Goal: Use online tool/utility: Use online tool/utility

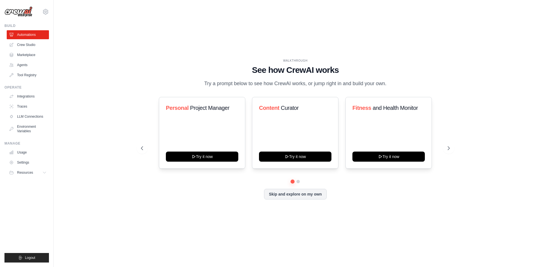
click at [263, 214] on div "WALKTHROUGH See how [PERSON_NAME] works Try a prompt below to see how [PERSON_N…" at bounding box center [296, 134] width 466 height 256
click at [298, 180] on button at bounding box center [298, 181] width 4 height 4
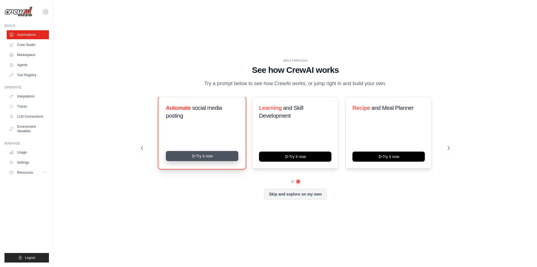
click at [233, 155] on button "Try it now" at bounding box center [202, 156] width 72 height 10
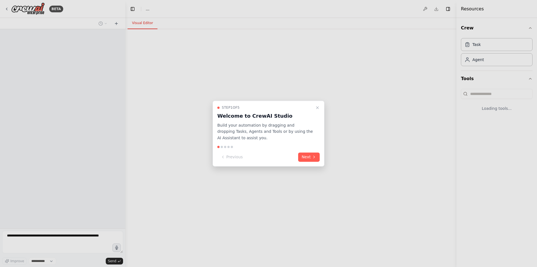
select select "****"
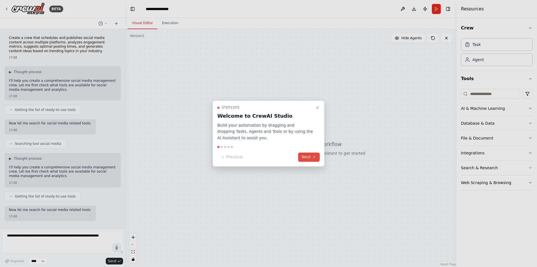
click at [317, 154] on button "Next" at bounding box center [309, 156] width 22 height 9
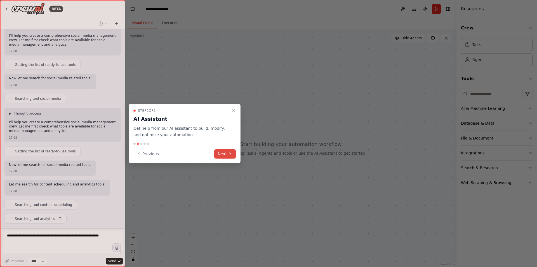
scroll to position [59, 0]
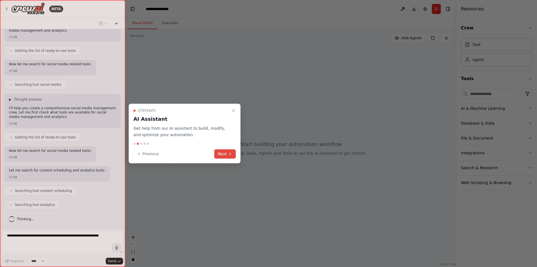
click at [228, 153] on button "Next" at bounding box center [225, 153] width 22 height 9
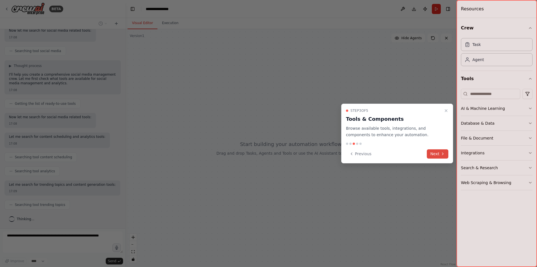
scroll to position [107, 0]
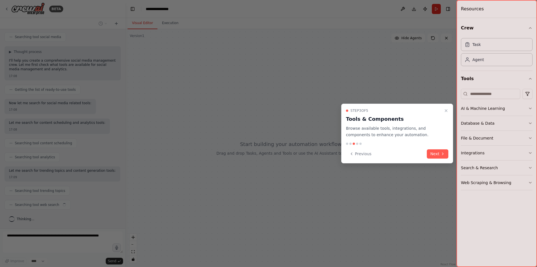
click at [435, 154] on button "Next" at bounding box center [438, 153] width 22 height 9
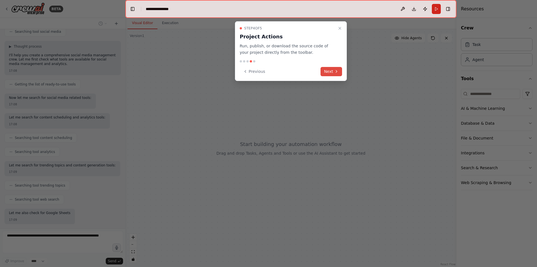
click at [332, 72] on button "Next" at bounding box center [332, 71] width 22 height 9
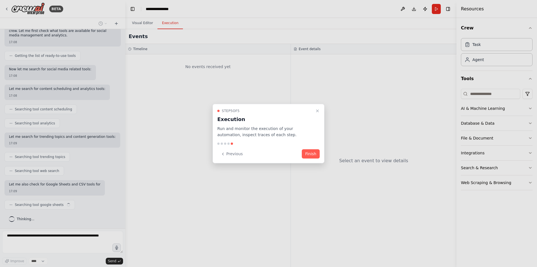
scroll to position [145, 0]
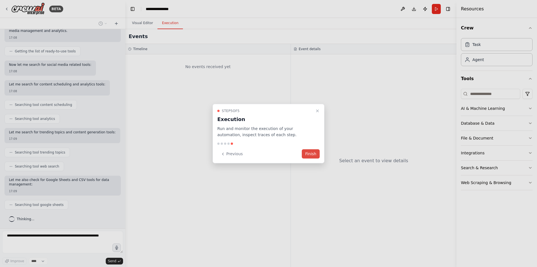
click at [316, 153] on button "Finish" at bounding box center [311, 153] width 18 height 9
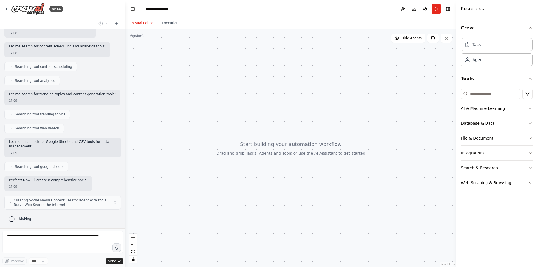
scroll to position [188, 0]
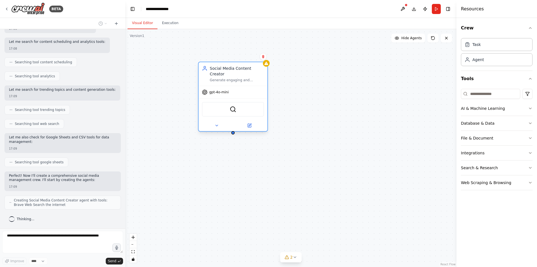
drag, startPoint x: 199, startPoint y: 93, endPoint x: 243, endPoint y: 99, distance: 43.8
click at [243, 99] on div "BraveSearchTool" at bounding box center [233, 109] width 69 height 22
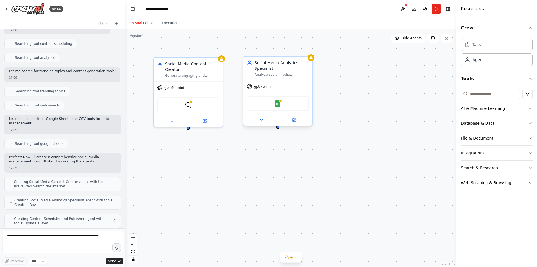
scroll to position [224, 0]
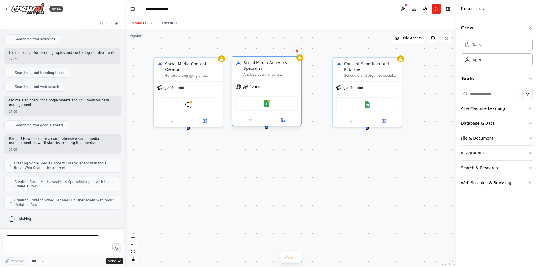
drag, startPoint x: 296, startPoint y: 87, endPoint x: 283, endPoint y: 84, distance: 13.4
click at [283, 84] on div "gpt-4o-mini" at bounding box center [266, 86] width 69 height 12
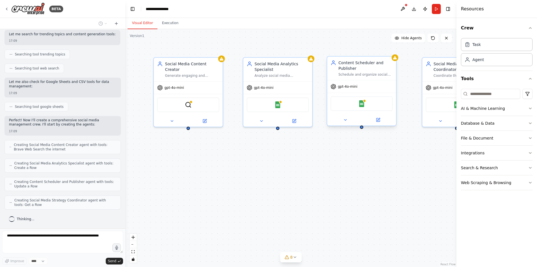
drag, startPoint x: 340, startPoint y: 82, endPoint x: 332, endPoint y: 84, distance: 8.5
click at [332, 84] on div "gpt-4o-mini" at bounding box center [361, 86] width 69 height 12
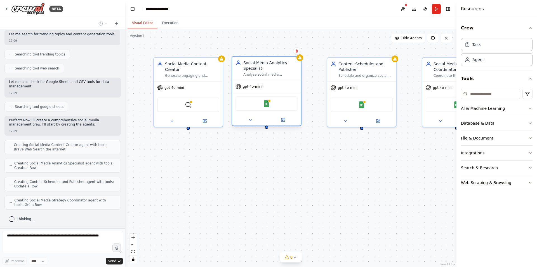
drag, startPoint x: 285, startPoint y: 84, endPoint x: 271, endPoint y: 83, distance: 13.4
click at [271, 83] on div "gpt-4o-mini" at bounding box center [266, 86] width 69 height 12
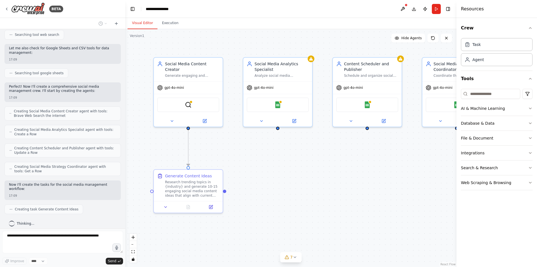
click at [353, 180] on div ".deletable-edge-delete-btn { width: 20px; height: 20px; border: 0px solid #ffff…" at bounding box center [290, 148] width 331 height 238
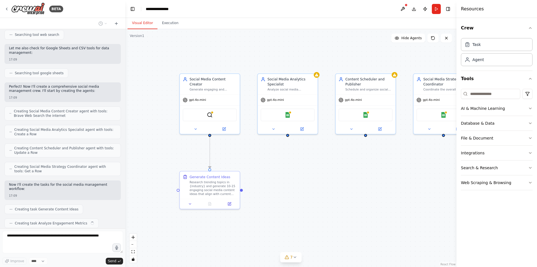
scroll to position [291, 0]
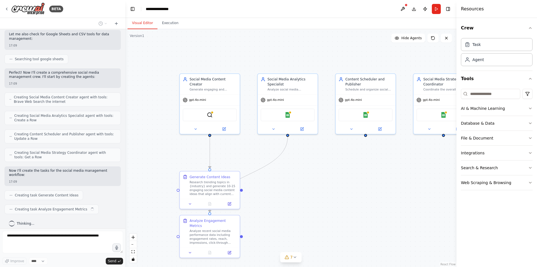
drag, startPoint x: 369, startPoint y: 181, endPoint x: 307, endPoint y: 144, distance: 72.3
click at [307, 144] on div ".deletable-edge-delete-btn { width: 20px; height: 20px; border: 0px solid #ffff…" at bounding box center [290, 148] width 331 height 238
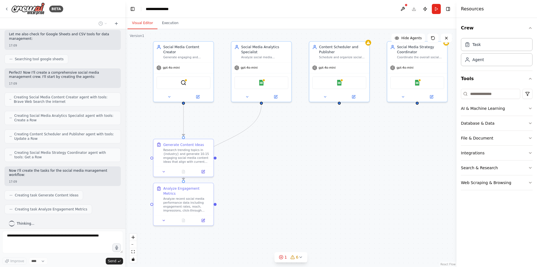
drag, startPoint x: 329, startPoint y: 176, endPoint x: 303, endPoint y: 144, distance: 41.6
click at [303, 144] on div ".deletable-edge-delete-btn { width: 20px; height: 20px; border: 0px solid #ffff…" at bounding box center [290, 148] width 331 height 238
drag, startPoint x: 310, startPoint y: 150, endPoint x: 305, endPoint y: 140, distance: 11.2
click at [305, 138] on div ".deletable-edge-delete-btn { width: 20px; height: 20px; border: 0px solid #ffff…" at bounding box center [290, 148] width 331 height 238
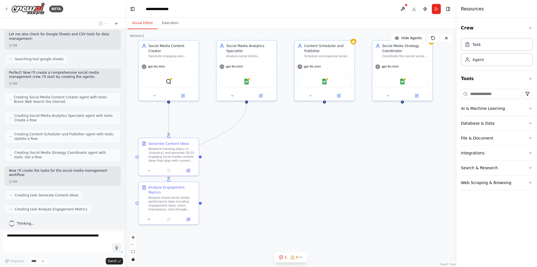
scroll to position [305, 0]
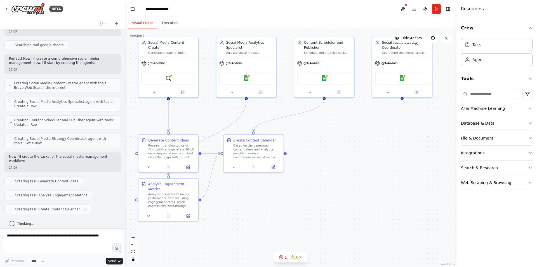
drag, startPoint x: 309, startPoint y: 146, endPoint x: 294, endPoint y: 141, distance: 15.8
click at [294, 141] on div ".deletable-edge-delete-btn { width: 20px; height: 20px; border: 0px solid #ffff…" at bounding box center [290, 148] width 331 height 238
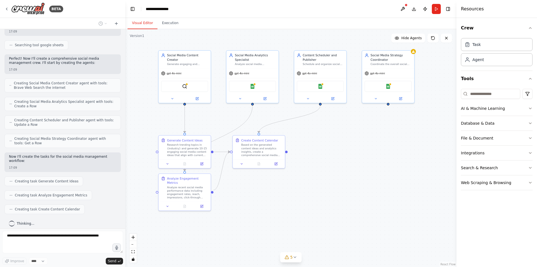
scroll to position [318, 0]
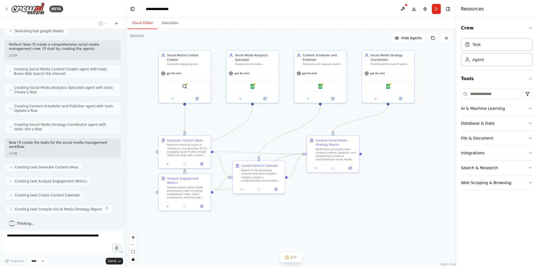
drag, startPoint x: 301, startPoint y: 138, endPoint x: 306, endPoint y: 133, distance: 7.4
click at [306, 133] on div ".deletable-edge-delete-btn { width: 20px; height: 20px; border: 0px solid #ffff…" at bounding box center [290, 148] width 331 height 238
click at [343, 193] on div ".deletable-edge-delete-btn { width: 20px; height: 20px; border: 0px solid #ffff…" at bounding box center [290, 148] width 331 height 238
drag, startPoint x: 343, startPoint y: 196, endPoint x: 352, endPoint y: 191, distance: 9.8
click at [352, 191] on div ".deletable-edge-delete-btn { width: 20px; height: 20px; border: 0px solid #ffff…" at bounding box center [290, 148] width 331 height 238
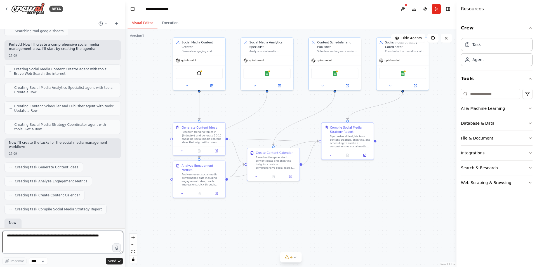
drag, startPoint x: 323, startPoint y: 205, endPoint x: 337, endPoint y: 193, distance: 19.4
click at [337, 193] on div ".deletable-edge-delete-btn { width: 20px; height: 20px; border: 0px solid #ffff…" at bounding box center [290, 148] width 331 height 238
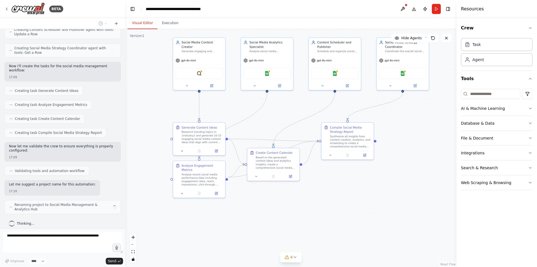
scroll to position [390, 0]
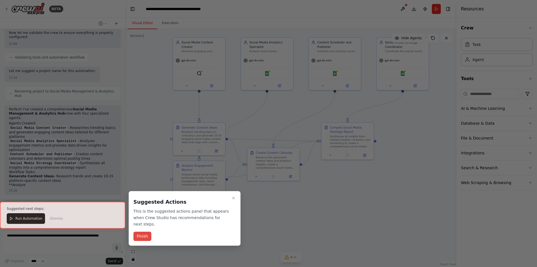
click at [146, 231] on button "Finish" at bounding box center [143, 235] width 18 height 9
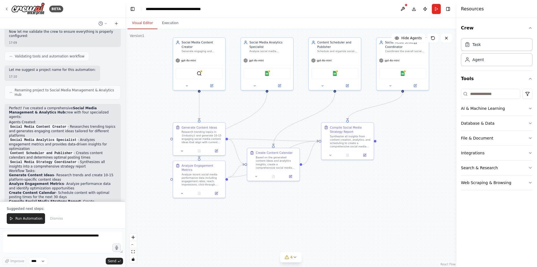
scroll to position [593, 0]
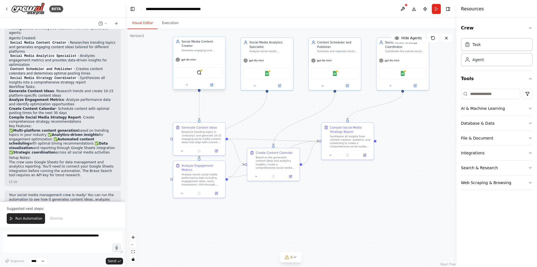
click at [191, 58] on div "gpt-4o-mini" at bounding box center [199, 59] width 52 height 9
click at [213, 83] on icon at bounding box center [211, 84] width 3 height 3
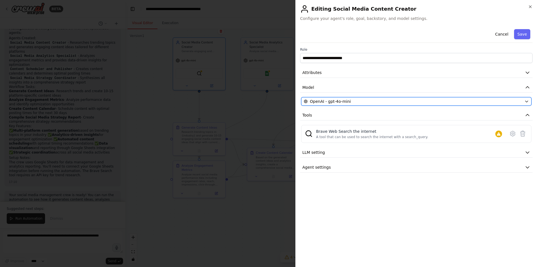
click at [371, 104] on div "OpenAI - gpt-4o-mini" at bounding box center [413, 102] width 219 height 6
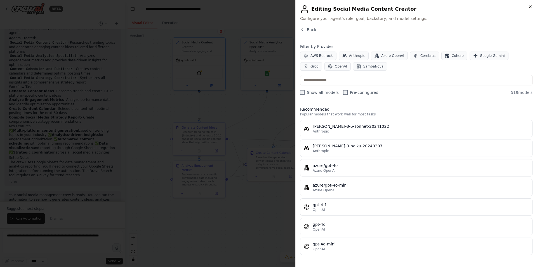
click at [303, 30] on icon "button" at bounding box center [302, 29] width 4 height 4
click at [530, 7] on icon "button" at bounding box center [530, 6] width 4 height 4
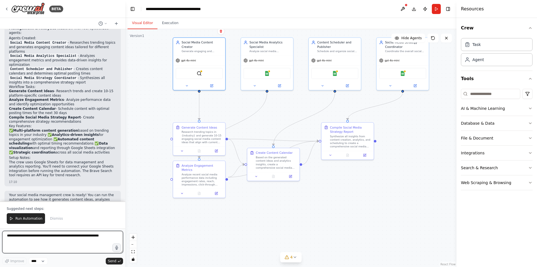
click at [46, 235] on textarea at bounding box center [62, 242] width 121 height 22
type textarea "**********"
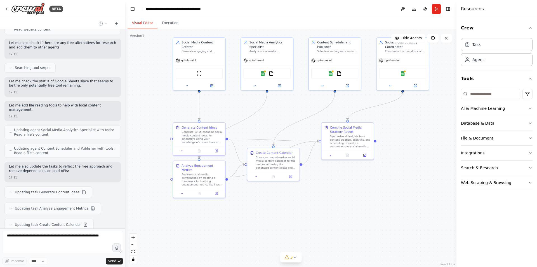
scroll to position [988, 0]
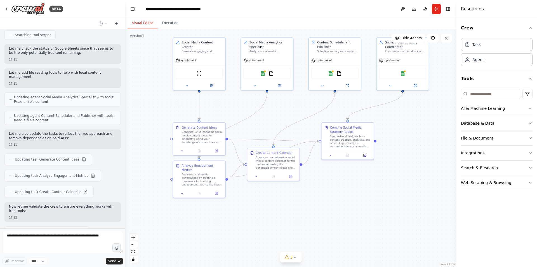
click at [152, 152] on div ".deletable-edge-delete-btn { width: 20px; height: 20px; border: 0px solid #ffff…" at bounding box center [290, 148] width 331 height 238
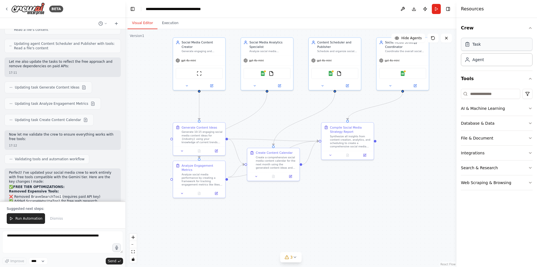
click at [484, 41] on div "Task" at bounding box center [497, 44] width 72 height 13
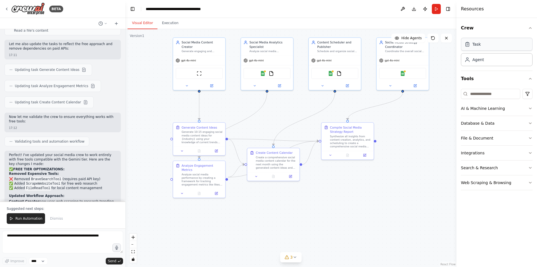
click at [481, 47] on div "Task" at bounding box center [497, 44] width 72 height 13
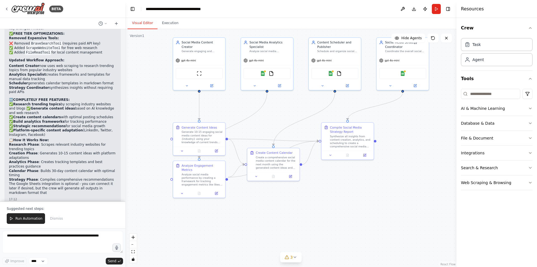
scroll to position [1217, 0]
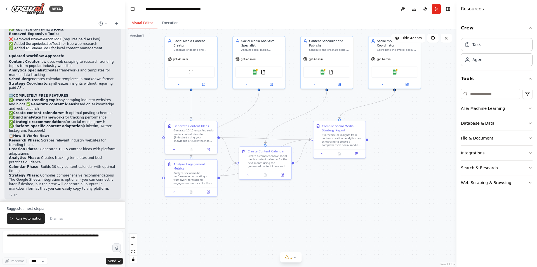
drag, startPoint x: 402, startPoint y: 184, endPoint x: 394, endPoint y: 179, distance: 9.1
click at [394, 179] on div ".deletable-edge-delete-btn { width: 20px; height: 20px; border: 0px solid #ffff…" at bounding box center [290, 148] width 331 height 238
click at [52, 242] on textarea at bounding box center [62, 242] width 121 height 22
type textarea "**********"
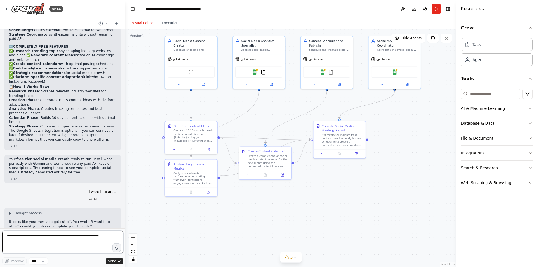
scroll to position [1276, 0]
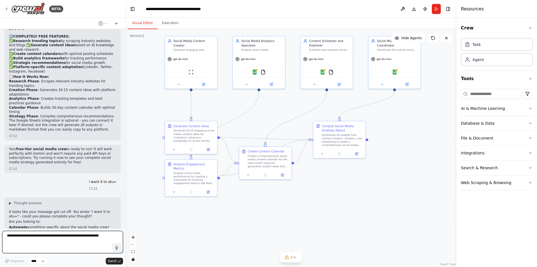
paste textarea "**********"
type textarea "**********"
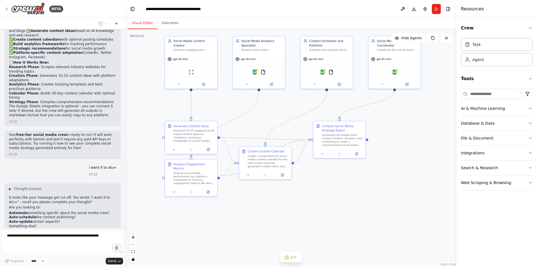
scroll to position [1310, 0]
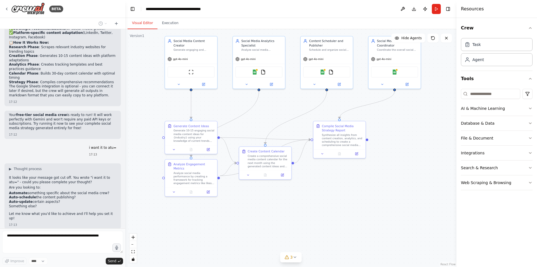
click at [84, 253] on div "Thinking..." at bounding box center [62, 258] width 116 height 10
click at [125, 215] on div at bounding box center [124, 133] width 2 height 267
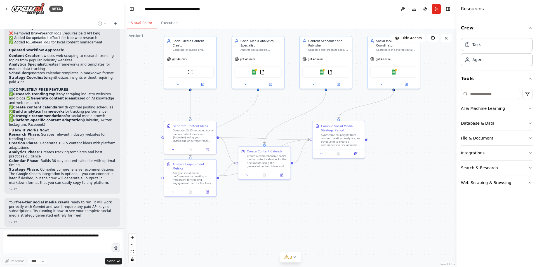
scroll to position [1315, 0]
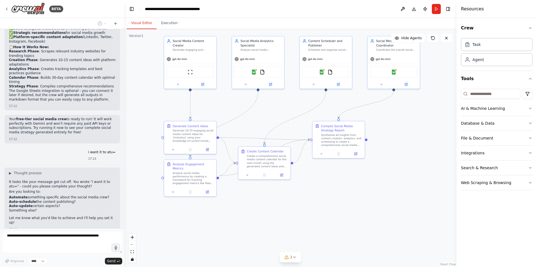
drag, startPoint x: 105, startPoint y: 205, endPoint x: 92, endPoint y: 212, distance: 14.5
click at [105, 247] on div "17:13" at bounding box center [92, 249] width 45 height 4
click at [48, 212] on div "Create a crew that schedules and publishes social media content across multiple…" at bounding box center [62, 128] width 125 height 199
drag, startPoint x: 102, startPoint y: 196, endPoint x: 67, endPoint y: 195, distance: 35.6
click at [67, 238] on div "i want it to be autonomous 17:13" at bounding box center [93, 245] width 54 height 15
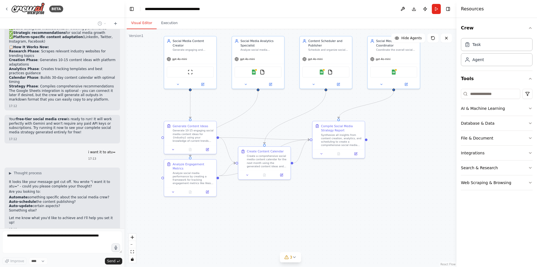
click at [104, 238] on div "i want it to be autonomous 17:13" at bounding box center [93, 245] width 54 height 15
click at [108, 247] on div "17:13" at bounding box center [92, 249] width 45 height 4
